Goal: Check status: Check status

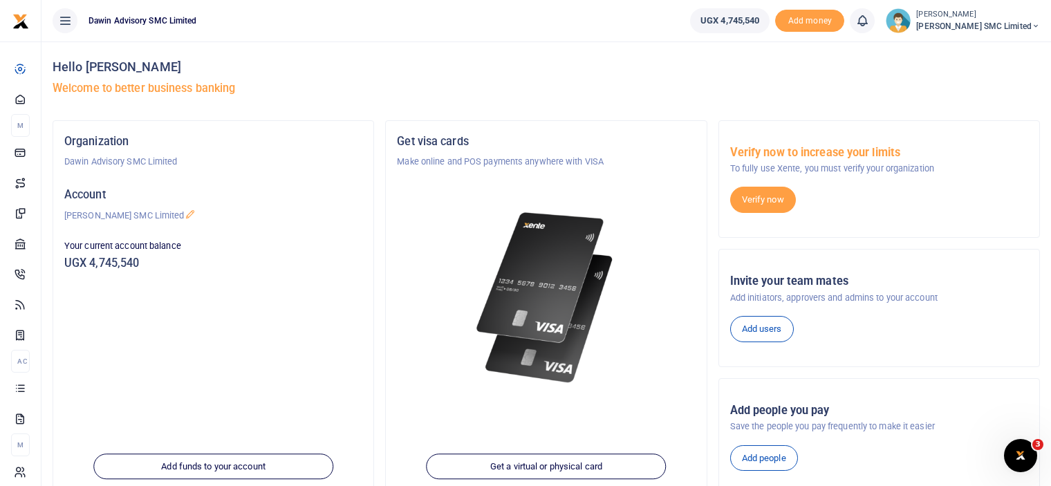
click at [450, 274] on div at bounding box center [546, 281] width 298 height 225
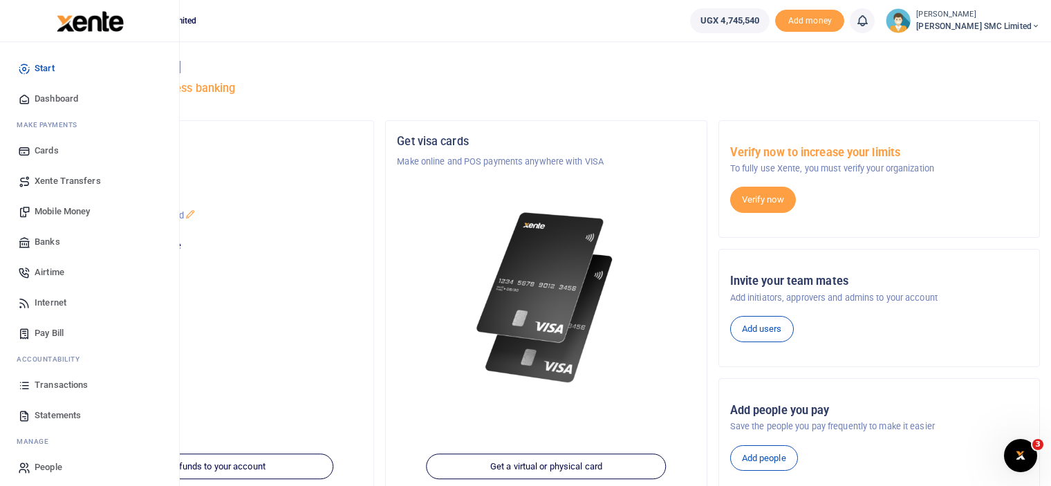
click at [56, 383] on span "Transactions" at bounding box center [61, 385] width 53 height 14
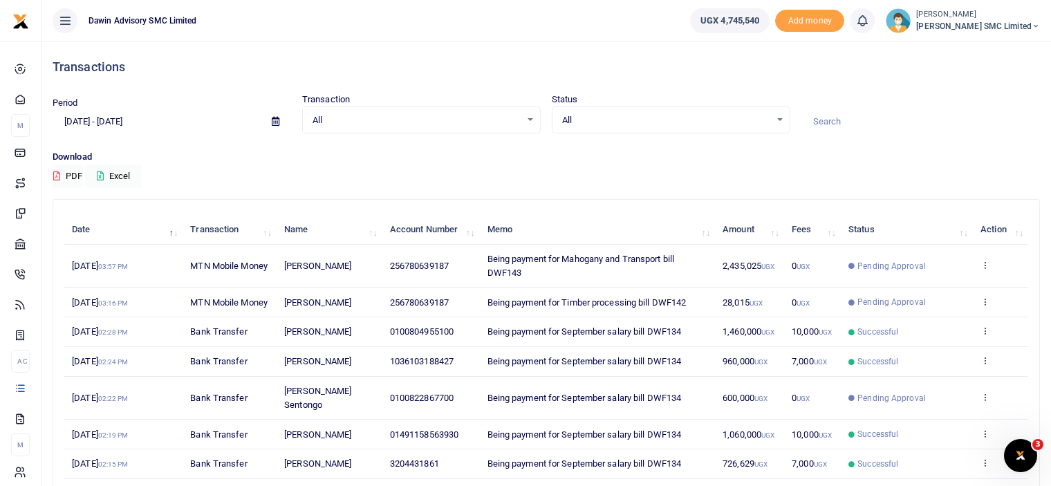
click at [981, 336] on td "View details Send again" at bounding box center [1000, 332] width 55 height 30
click at [985, 335] on icon at bounding box center [984, 331] width 9 height 10
click at [931, 366] on link "View details" at bounding box center [933, 366] width 109 height 19
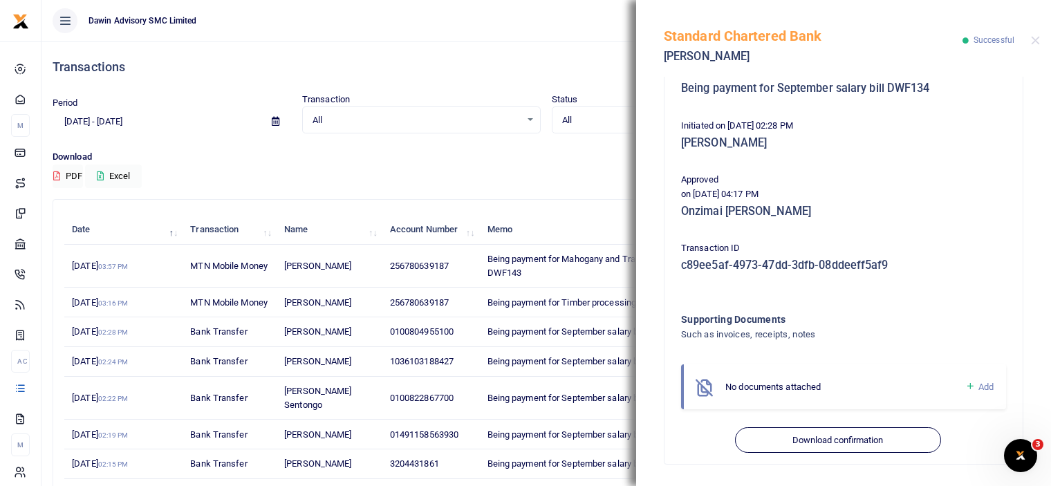
scroll to position [247, 0]
